Goal: Find specific fact: Find specific fact

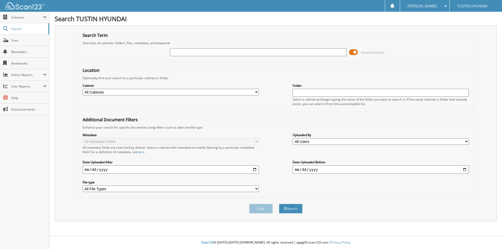
click at [193, 53] on input "text" at bounding box center [258, 52] width 176 height 8
type input "197381"
click at [279, 204] on button "Search" at bounding box center [291, 209] width 24 height 10
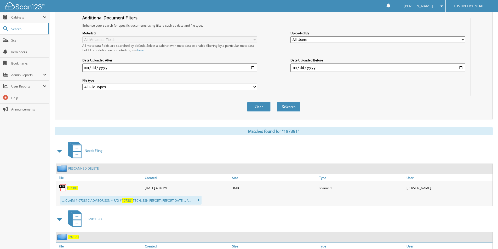
scroll to position [105, 0]
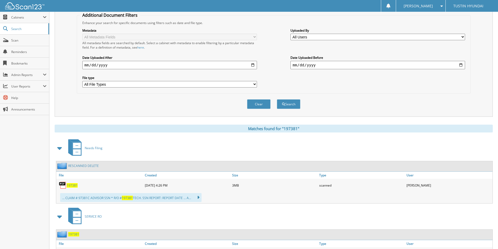
click at [72, 186] on span "197381" at bounding box center [72, 185] width 11 height 4
